Goal: Task Accomplishment & Management: Manage account settings

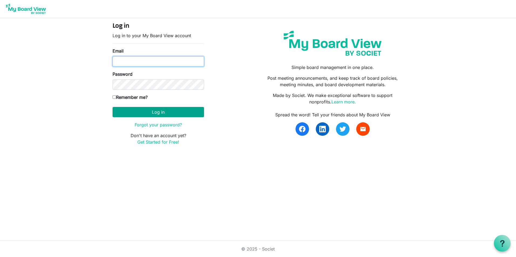
type input "nrichard@namisela.org"
click at [136, 111] on button "Log in" at bounding box center [157, 112] width 91 height 10
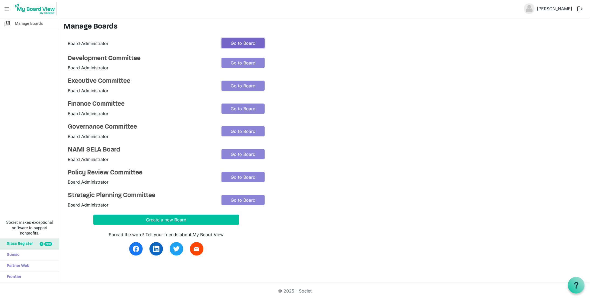
click at [235, 40] on link "Go to Board" at bounding box center [242, 43] width 43 height 10
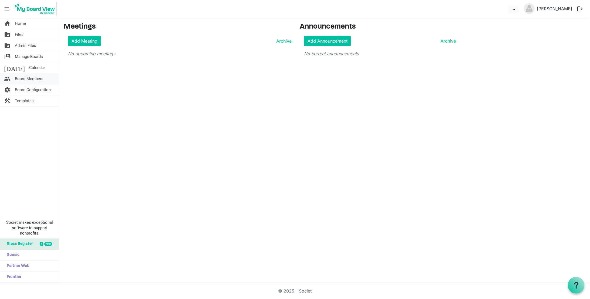
click at [29, 79] on span "Board Members" at bounding box center [29, 78] width 29 height 11
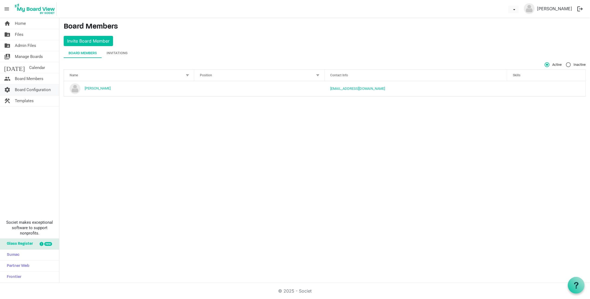
click at [29, 89] on span "Board Configuration" at bounding box center [33, 89] width 36 height 11
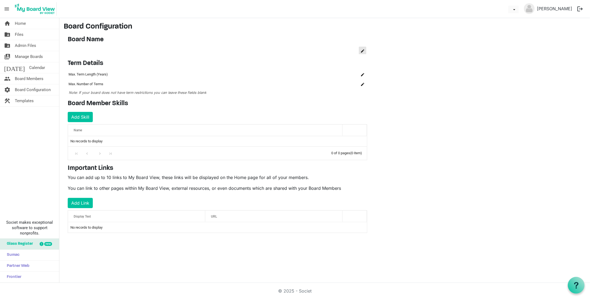
click at [361, 50] on span "is Command column column header" at bounding box center [362, 50] width 3 height 3
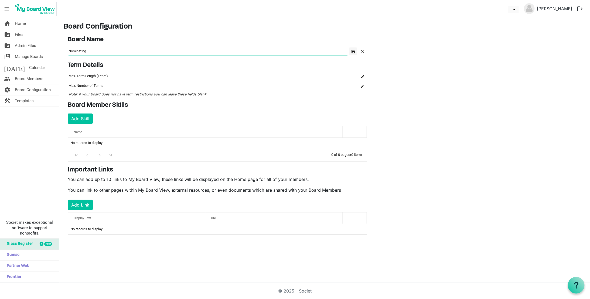
type input "Nominating"
click at [351, 53] on button "button" at bounding box center [353, 51] width 8 height 8
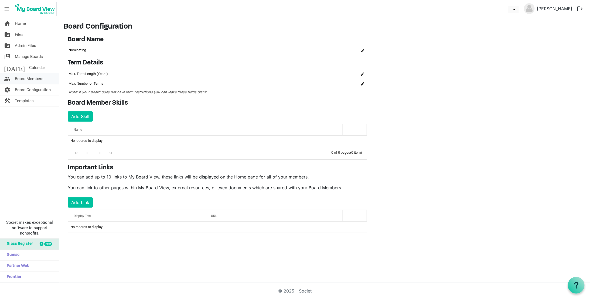
click at [30, 75] on span "Board Members" at bounding box center [29, 78] width 29 height 11
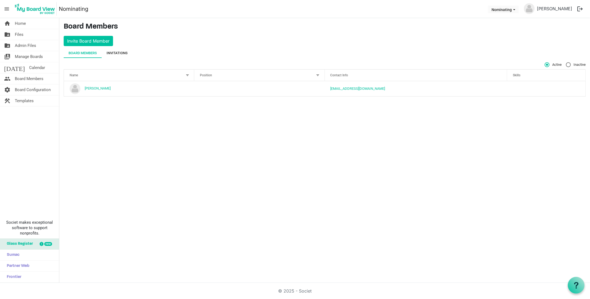
click at [119, 53] on div "Invitations" at bounding box center [117, 52] width 21 height 5
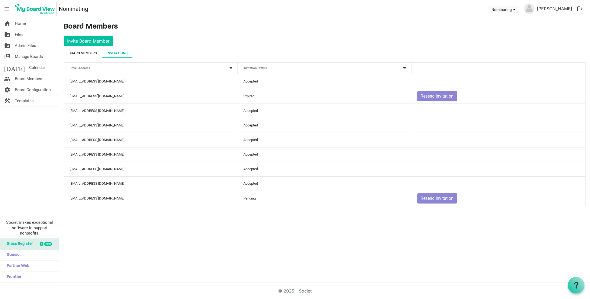
click at [83, 55] on div "Board Members" at bounding box center [82, 52] width 28 height 5
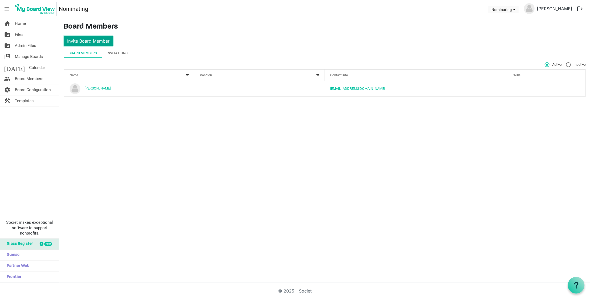
click at [84, 36] on button "Invite Board Member" at bounding box center [88, 41] width 49 height 10
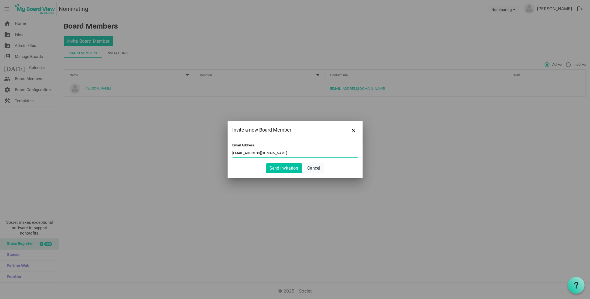
drag, startPoint x: 276, startPoint y: 153, endPoint x: 222, endPoint y: 151, distance: 54.2
click at [222, 151] on div "Invite a new Board Member Email Address mgregoire@namisela.org Send Invitation …" at bounding box center [295, 149] width 590 height 299
type input "mgregoire@namisela.org"
click at [282, 167] on button "Send Invitation" at bounding box center [284, 168] width 36 height 10
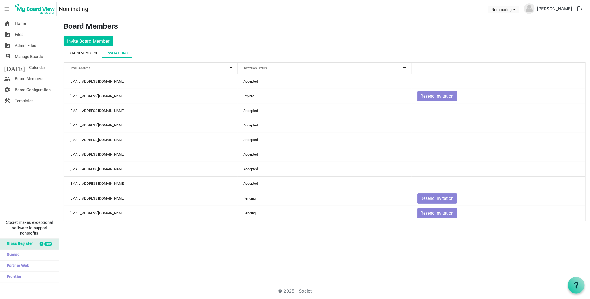
click at [79, 53] on div "Board Members" at bounding box center [82, 52] width 28 height 5
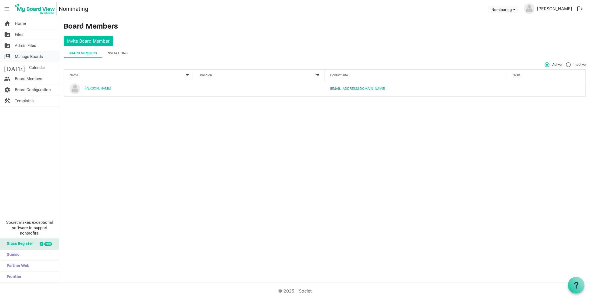
click at [23, 55] on span "Manage Boards" at bounding box center [29, 56] width 28 height 11
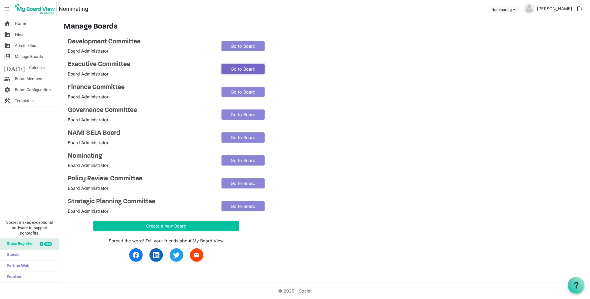
click at [226, 69] on link "Go to Board" at bounding box center [242, 69] width 43 height 10
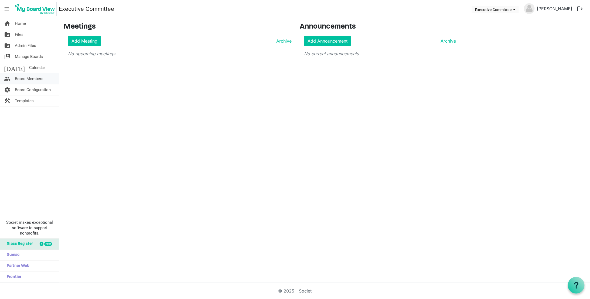
click at [27, 81] on span "Board Members" at bounding box center [29, 78] width 29 height 11
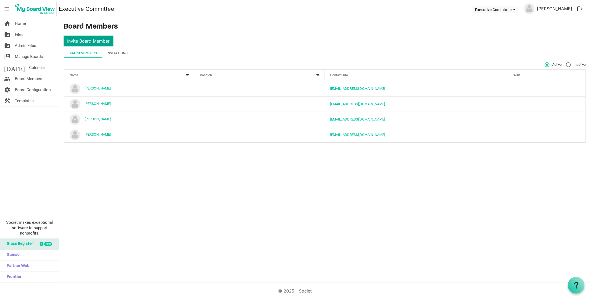
click at [92, 37] on button "Invite Board Member" at bounding box center [88, 41] width 49 height 10
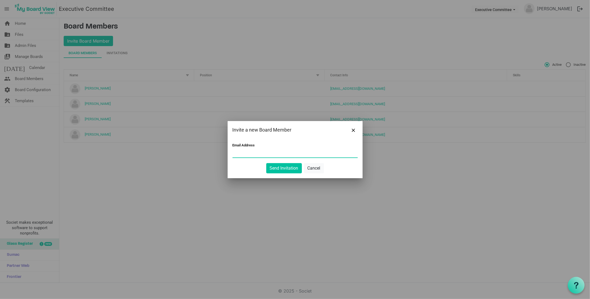
paste input "[EMAIL_ADDRESS][DOMAIN_NAME]"
type input "mgregoire@namisela.org"
click at [278, 169] on button "Send Invitation" at bounding box center [284, 168] width 36 height 10
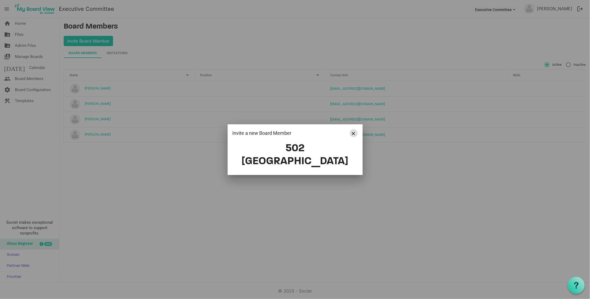
click at [354, 135] on span "Close" at bounding box center [353, 133] width 3 height 3
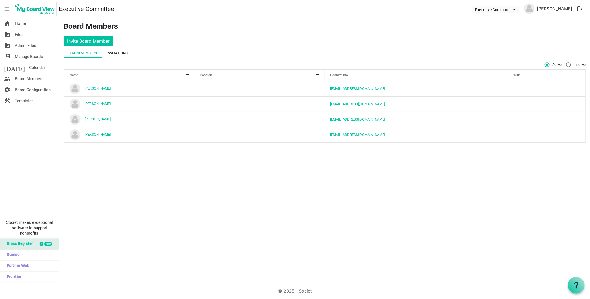
click at [122, 52] on div "Invitations" at bounding box center [117, 52] width 21 height 5
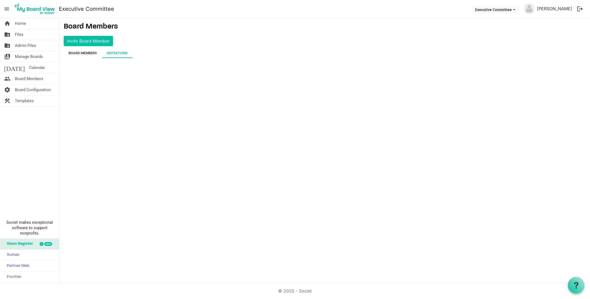
click at [86, 54] on div "Board Members" at bounding box center [82, 52] width 28 height 5
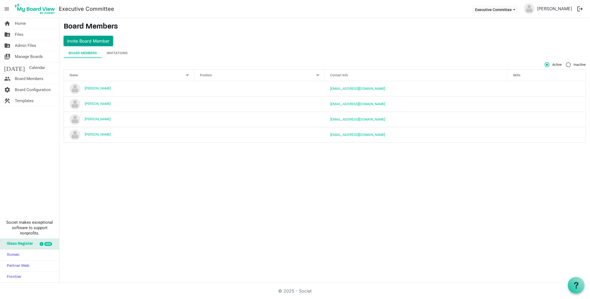
click at [86, 39] on button "Invite Board Member" at bounding box center [88, 41] width 49 height 10
click at [86, 34] on main "Board Members Invite Board Member Board Members Invitations Active Inactive Nam…" at bounding box center [324, 84] width 530 height 133
click at [86, 39] on button "Invite Board Member" at bounding box center [88, 41] width 49 height 10
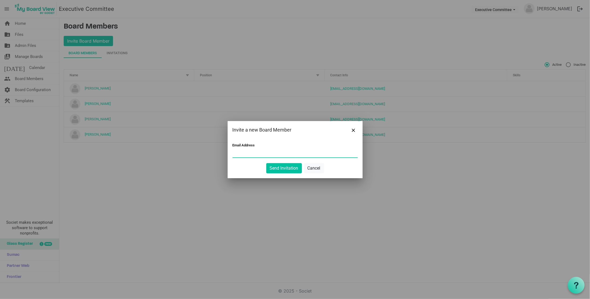
paste input "mgregoire@namisela.org"
type input "mgregoire@namisela.org"
click at [281, 169] on button "Send Invitation" at bounding box center [284, 168] width 36 height 10
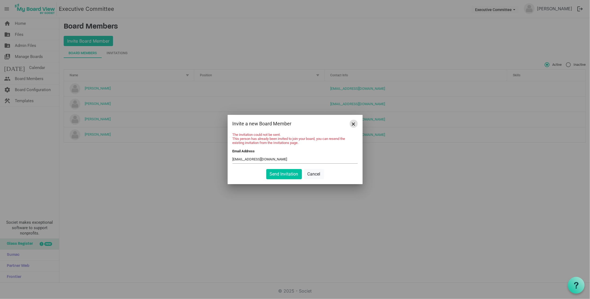
click at [353, 124] on span "Close" at bounding box center [353, 123] width 3 height 3
click at [311, 174] on button "Cancel" at bounding box center [314, 174] width 20 height 10
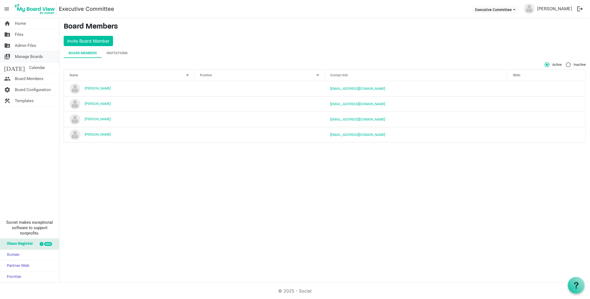
click at [37, 56] on span "Manage Boards" at bounding box center [29, 56] width 28 height 11
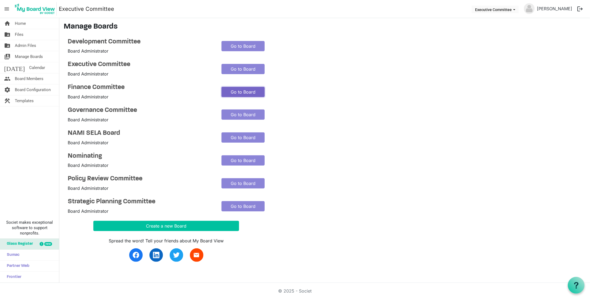
click at [234, 93] on link "Go to Board" at bounding box center [242, 92] width 43 height 10
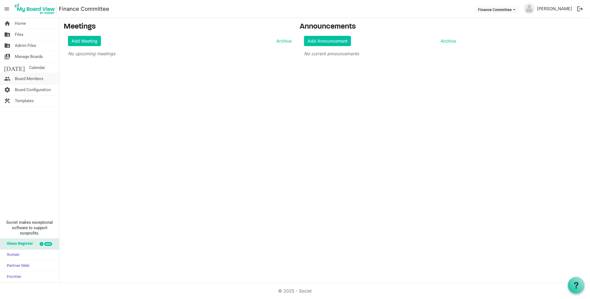
click at [25, 76] on span "Board Members" at bounding box center [29, 78] width 29 height 11
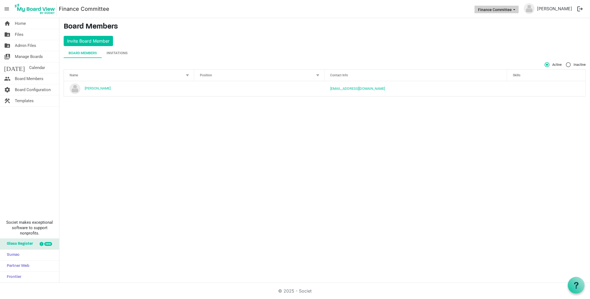
click at [509, 7] on button "Finance Committee" at bounding box center [496, 10] width 44 height 8
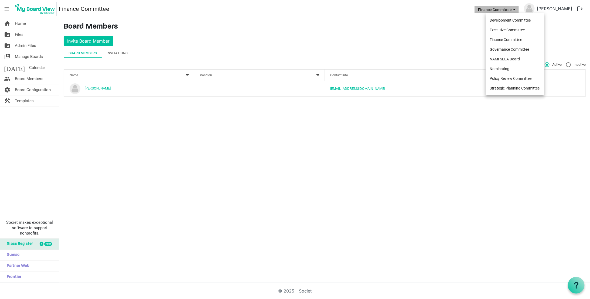
click at [509, 21] on li "Development Committee" at bounding box center [514, 20] width 59 height 10
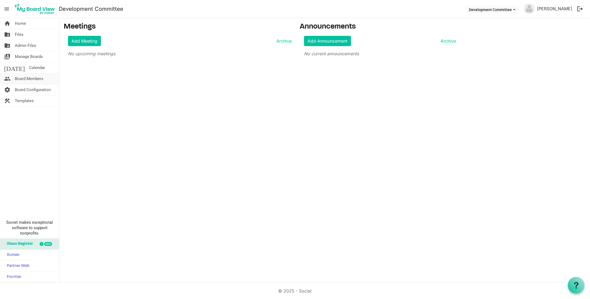
click at [23, 80] on span "Board Members" at bounding box center [29, 78] width 29 height 11
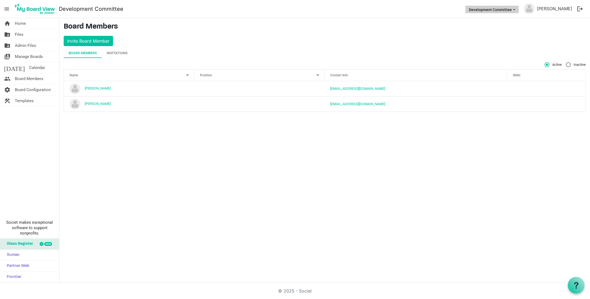
click at [519, 11] on button "Development Committee" at bounding box center [491, 10] width 53 height 8
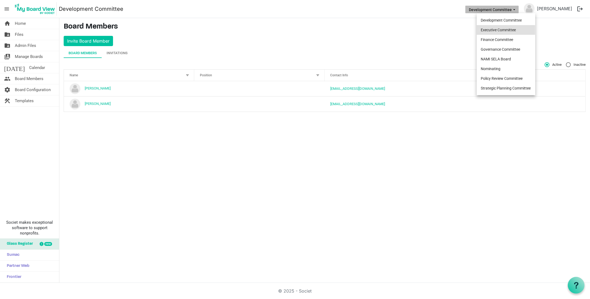
click at [512, 27] on li "Executive Committee" at bounding box center [506, 30] width 59 height 10
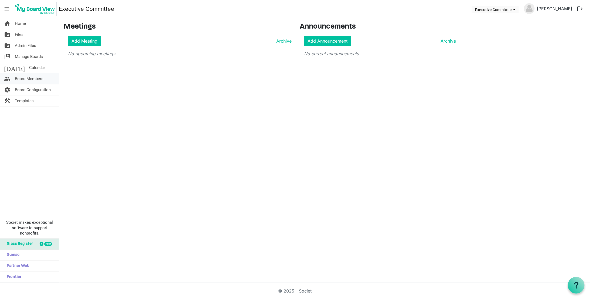
click at [22, 76] on span "Board Members" at bounding box center [29, 78] width 29 height 11
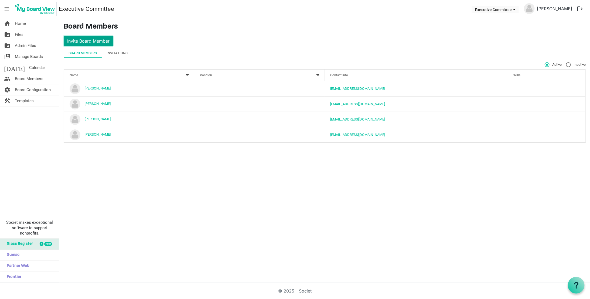
click at [93, 40] on button "Invite Board Member" at bounding box center [88, 41] width 49 height 10
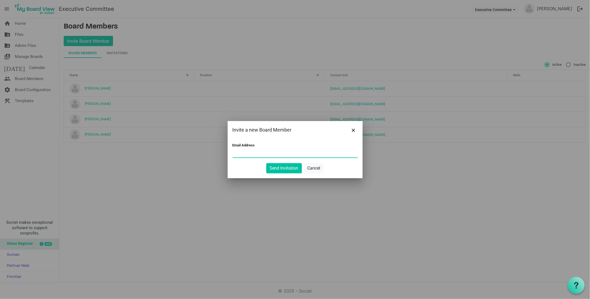
paste input "[EMAIL_ADDRESS][DOMAIN_NAME]"
type input "[EMAIL_ADDRESS][DOMAIN_NAME]"
click at [294, 170] on button "Send Invitation" at bounding box center [284, 168] width 36 height 10
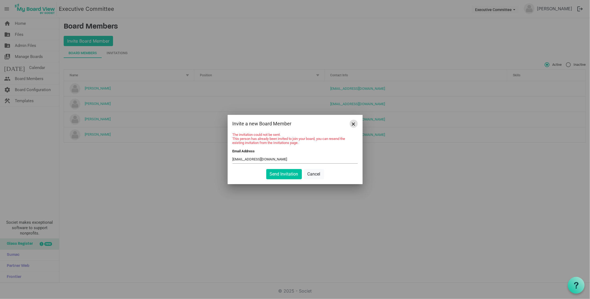
click at [351, 124] on button "Close" at bounding box center [354, 124] width 8 height 8
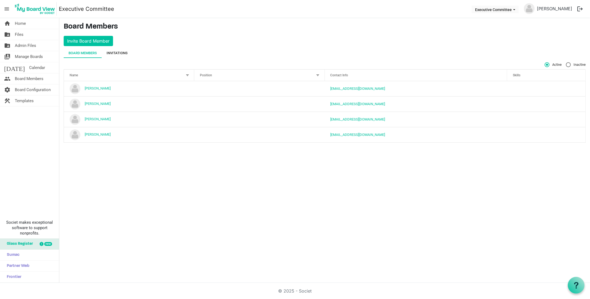
click at [117, 54] on div "Invitations" at bounding box center [117, 52] width 21 height 5
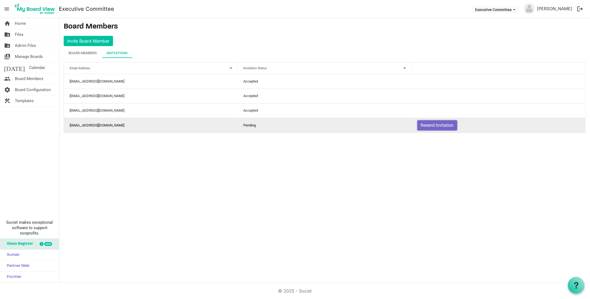
click at [436, 124] on button "Resend Invitation" at bounding box center [437, 125] width 40 height 10
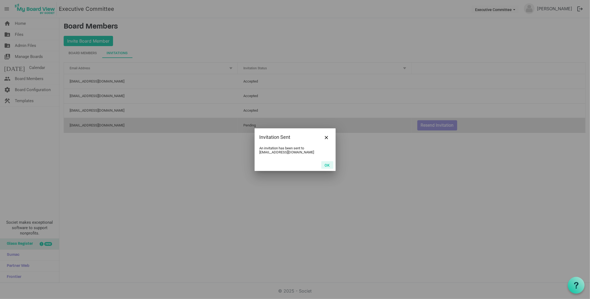
click at [326, 165] on button "OK" at bounding box center [327, 165] width 12 height 8
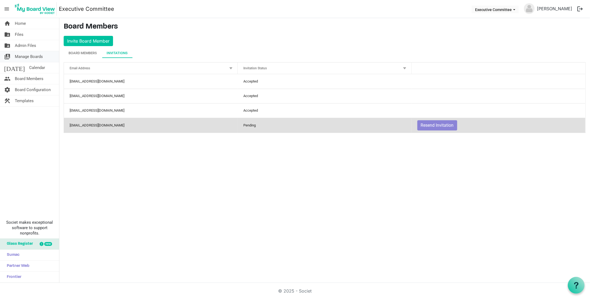
click at [36, 56] on span "Manage Boards" at bounding box center [29, 56] width 28 height 11
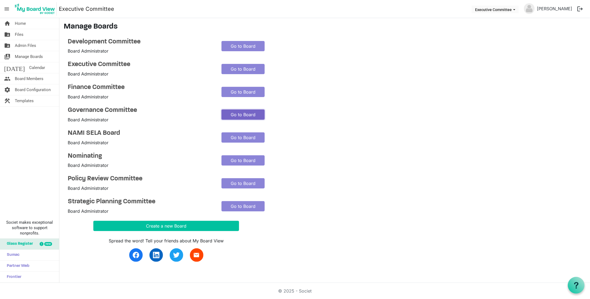
click at [246, 117] on link "Go to Board" at bounding box center [242, 114] width 43 height 10
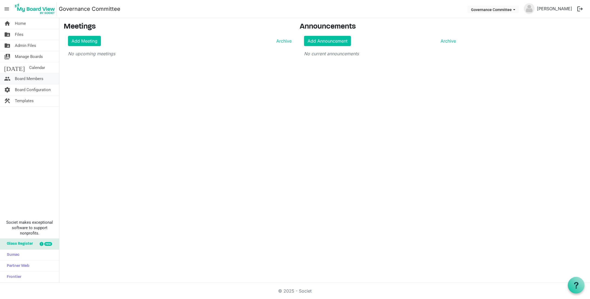
click at [38, 79] on span "Board Members" at bounding box center [29, 78] width 29 height 11
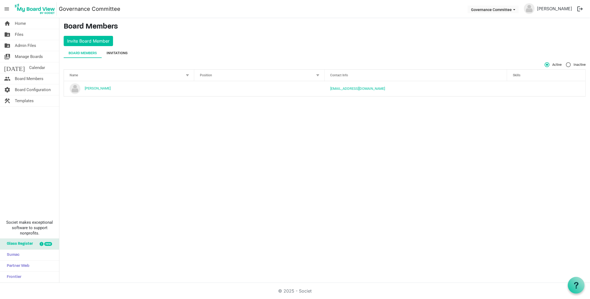
click at [129, 54] on div "Invitations" at bounding box center [117, 53] width 31 height 10
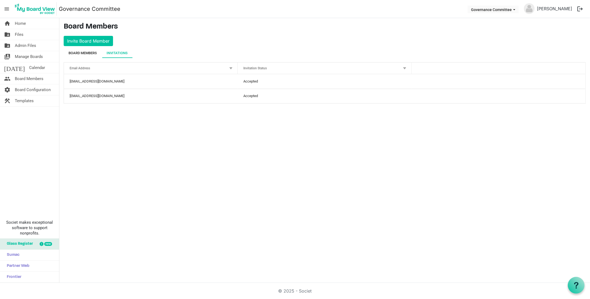
click at [85, 52] on div "Board Members" at bounding box center [82, 52] width 28 height 5
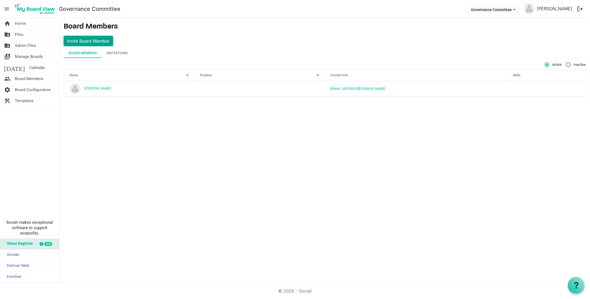
click at [97, 39] on button "Invite Board Member" at bounding box center [88, 41] width 49 height 10
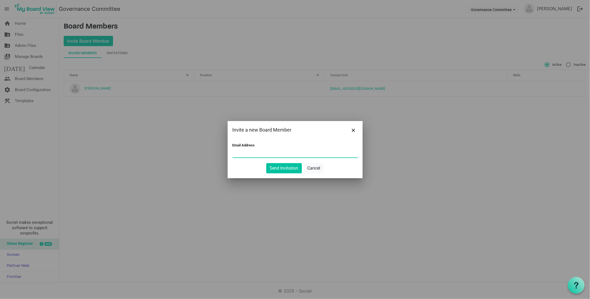
paste input "mgregoire@namisela.org"
type input "mgregoire@namisela.org"
click at [278, 166] on button "Send Invitation" at bounding box center [284, 168] width 36 height 10
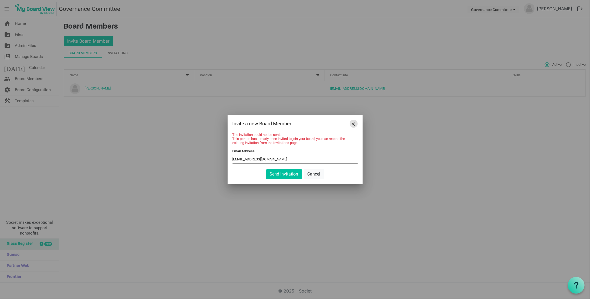
click at [356, 123] on button "Close" at bounding box center [354, 124] width 8 height 8
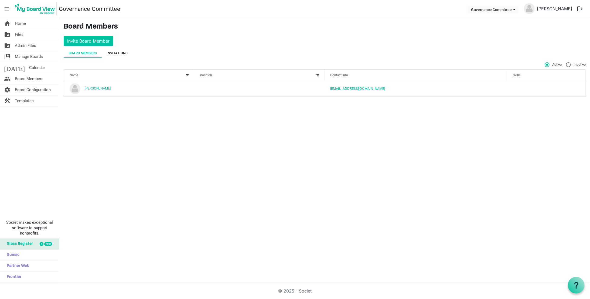
click at [114, 53] on div "Invitations" at bounding box center [117, 52] width 21 height 5
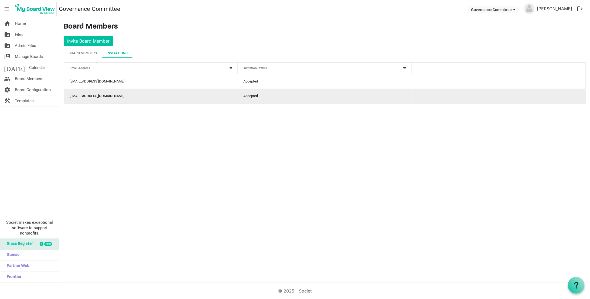
click at [253, 98] on td "Accepted" at bounding box center [325, 96] width 174 height 15
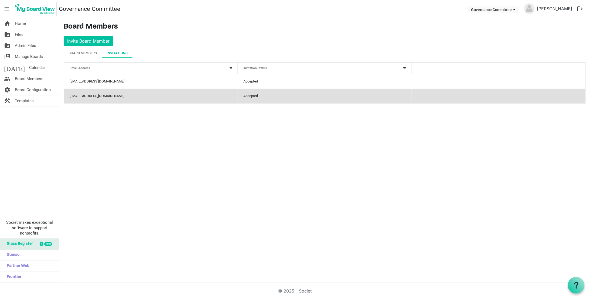
click at [143, 93] on td "mgregoire@namisela.org" at bounding box center [151, 96] width 174 height 15
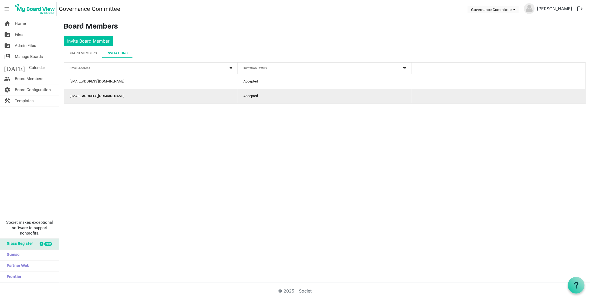
click at [143, 93] on td "mgregoire@namisela.org" at bounding box center [151, 96] width 174 height 15
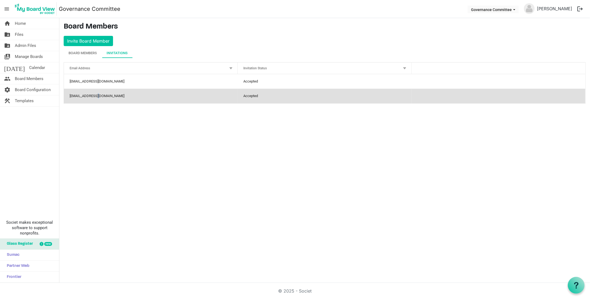
click at [98, 94] on td "mgregoire@namisela.org" at bounding box center [151, 96] width 174 height 15
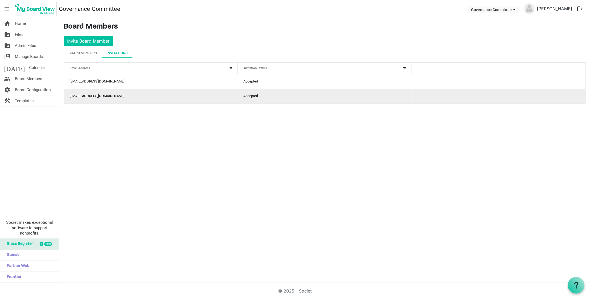
click at [98, 94] on td "mgregoire@namisela.org" at bounding box center [151, 96] width 174 height 15
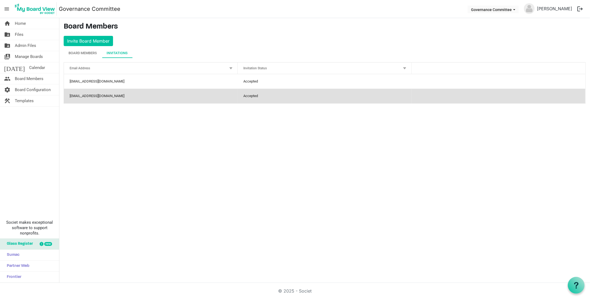
click at [75, 94] on td "mgregoire@namisela.org" at bounding box center [151, 96] width 174 height 15
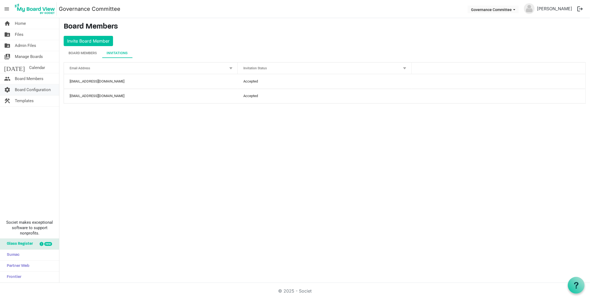
click at [36, 87] on span "Board Configuration" at bounding box center [33, 89] width 36 height 11
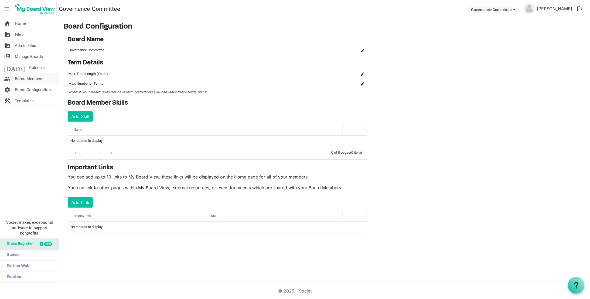
click at [37, 80] on span "Board Members" at bounding box center [29, 78] width 29 height 11
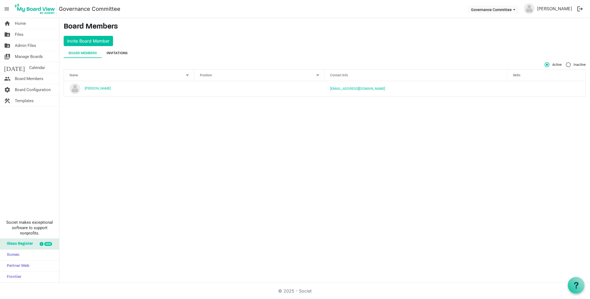
click at [112, 51] on div "Invitations" at bounding box center [117, 52] width 21 height 5
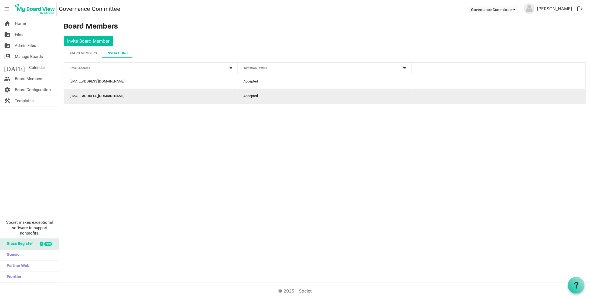
click at [437, 91] on td "is template cell column header" at bounding box center [499, 96] width 174 height 15
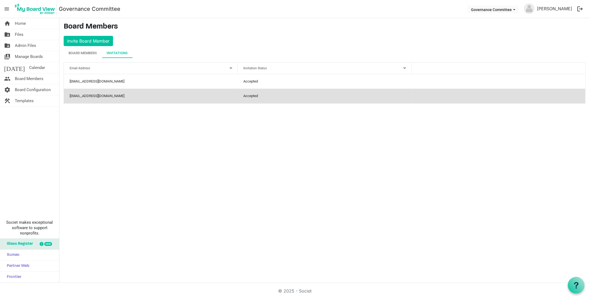
click at [86, 95] on td "[EMAIL_ADDRESS][DOMAIN_NAME]" at bounding box center [151, 96] width 174 height 15
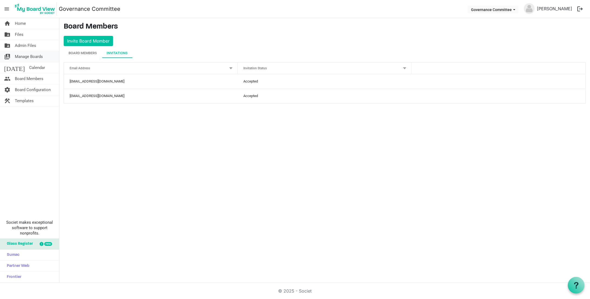
click at [33, 61] on span "Manage Boards" at bounding box center [29, 56] width 28 height 11
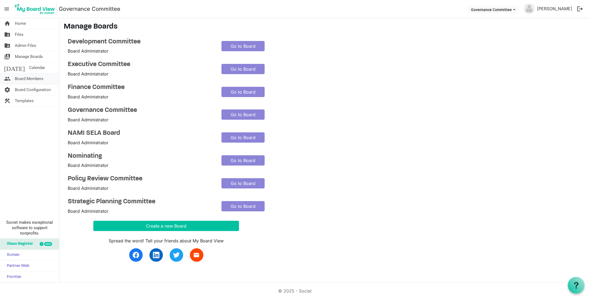
click at [28, 81] on span "Board Members" at bounding box center [29, 78] width 29 height 11
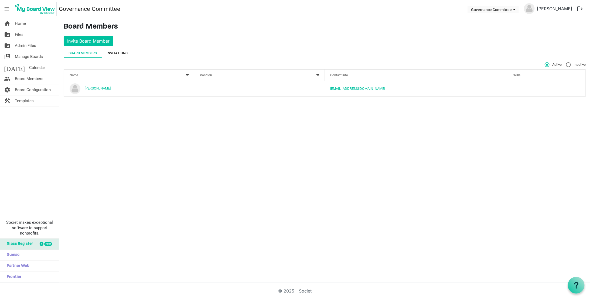
click at [107, 53] on div "Invitations" at bounding box center [117, 52] width 21 height 5
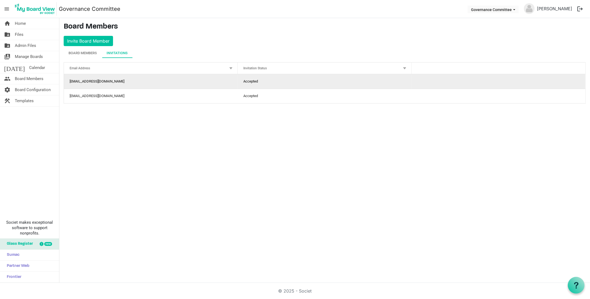
click at [95, 81] on td "jmartin@namisela.org" at bounding box center [151, 81] width 174 height 15
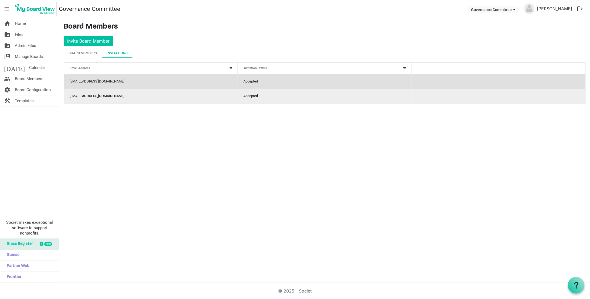
click at [93, 96] on td "mgregoire@namisela.org" at bounding box center [151, 96] width 174 height 15
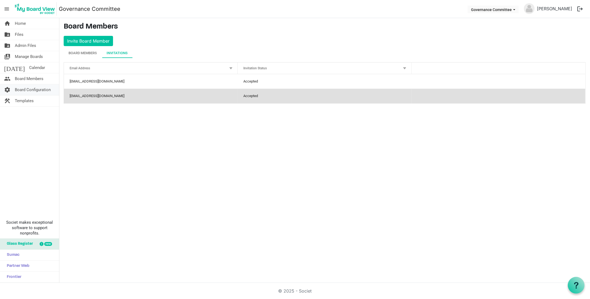
click at [43, 88] on span "Board Configuration" at bounding box center [33, 89] width 36 height 11
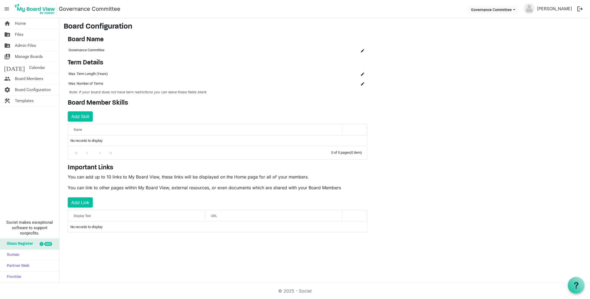
drag, startPoint x: 0, startPoint y: 0, endPoint x: 26, endPoint y: 158, distance: 160.1
click at [26, 160] on div "home Home folder_shared Files folder_shared Admin Files switch_account Manage B…" at bounding box center [29, 150] width 59 height 265
click at [31, 57] on span "Manage Boards" at bounding box center [29, 56] width 28 height 11
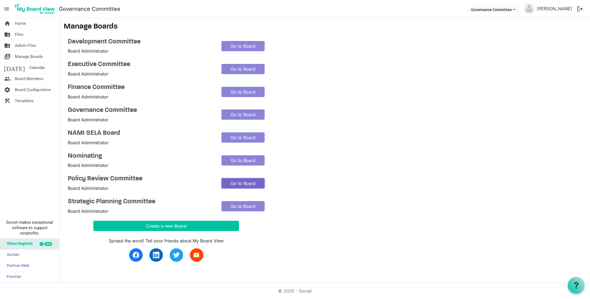
click at [238, 188] on link "Go to Board" at bounding box center [242, 183] width 43 height 10
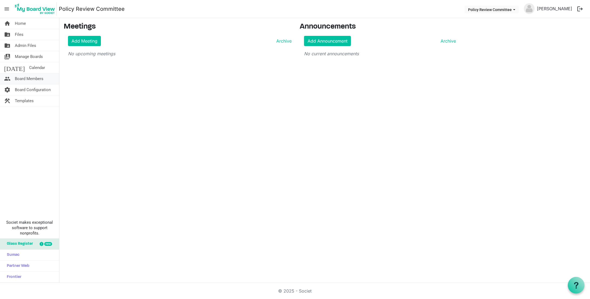
click at [40, 81] on span "Board Members" at bounding box center [29, 78] width 29 height 11
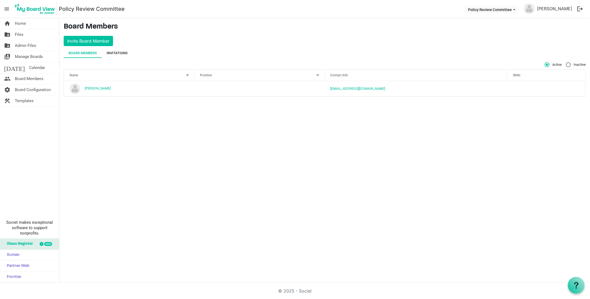
click at [113, 50] on div "Invitations" at bounding box center [117, 53] width 21 height 10
click at [91, 52] on div "Board Members" at bounding box center [82, 52] width 28 height 5
click at [28, 102] on span "Templates" at bounding box center [24, 100] width 19 height 11
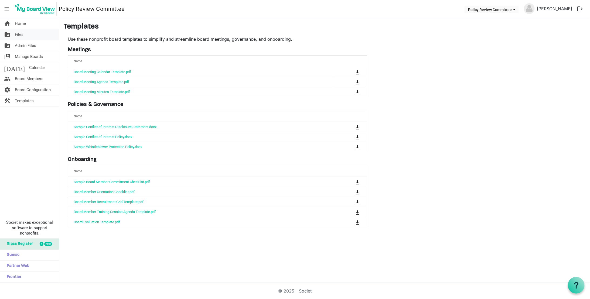
click at [29, 29] on link "folder_shared Files" at bounding box center [29, 34] width 59 height 11
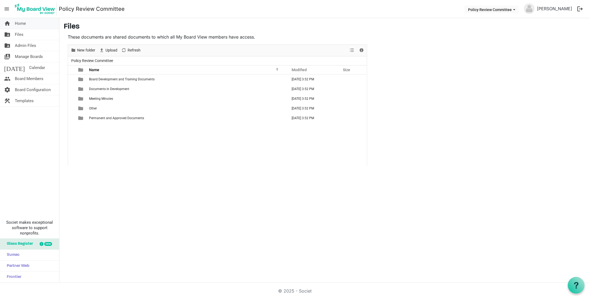
click at [27, 20] on link "home Home" at bounding box center [29, 23] width 59 height 11
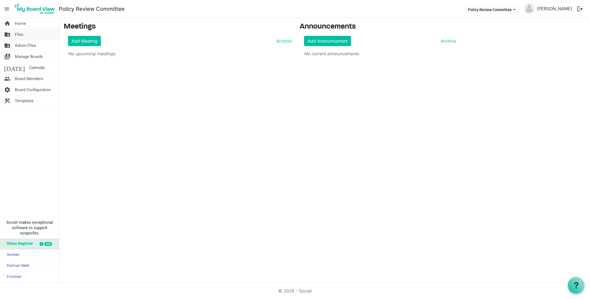
click at [19, 34] on span "Files" at bounding box center [19, 34] width 9 height 11
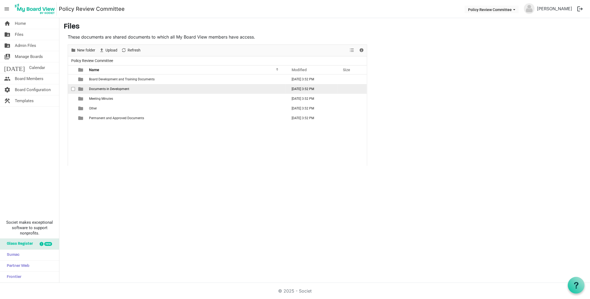
click at [105, 89] on span "Documents in Development" at bounding box center [109, 89] width 40 height 4
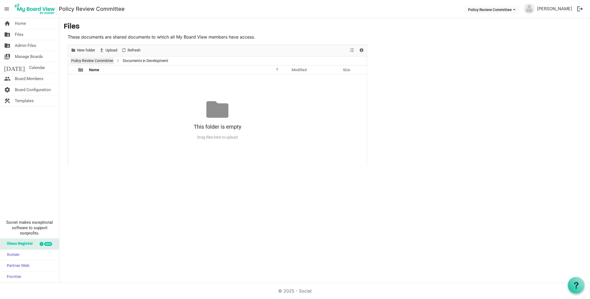
click at [107, 61] on link "Policy Review Committee" at bounding box center [92, 60] width 44 height 7
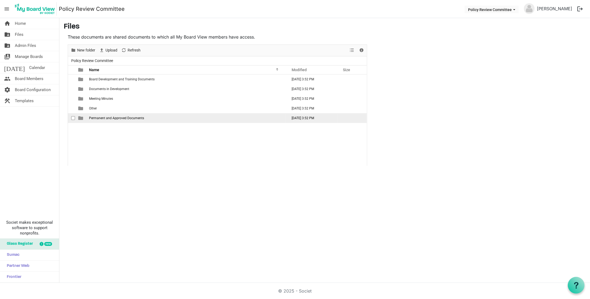
click at [102, 116] on span "Permanent and Approved Documents" at bounding box center [116, 118] width 55 height 4
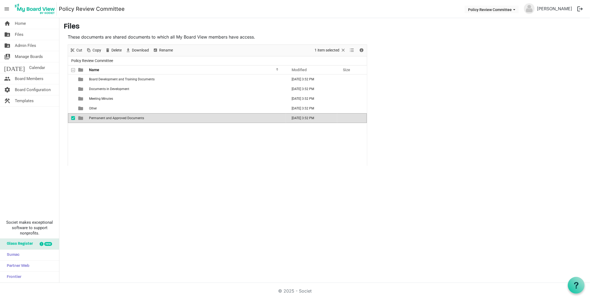
click at [102, 116] on span "Permanent and Approved Documents" at bounding box center [116, 118] width 55 height 4
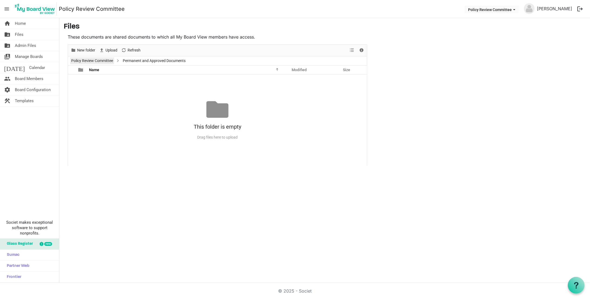
click at [108, 59] on link "Policy Review Committee" at bounding box center [92, 60] width 44 height 7
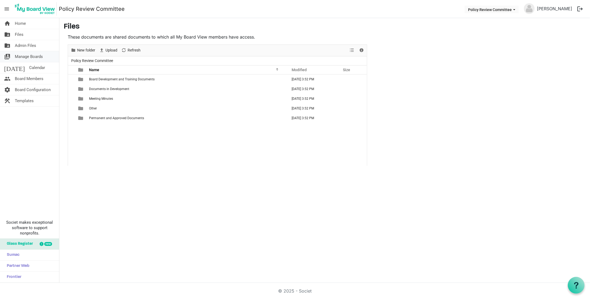
click at [33, 52] on span "Manage Boards" at bounding box center [29, 56] width 28 height 11
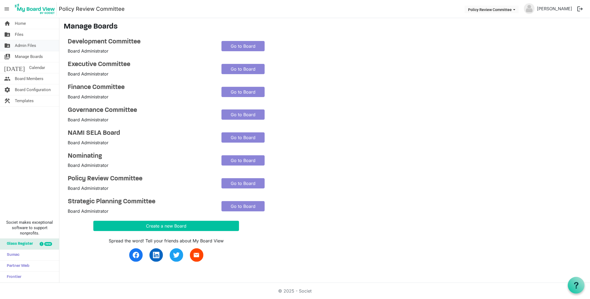
click at [30, 45] on span "Admin Files" at bounding box center [25, 45] width 21 height 11
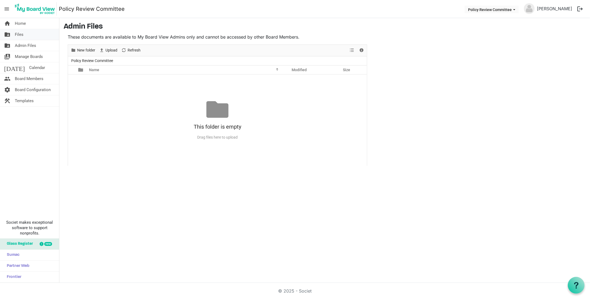
click at [23, 36] on span "Files" at bounding box center [19, 34] width 9 height 11
